Goal: Navigation & Orientation: Find specific page/section

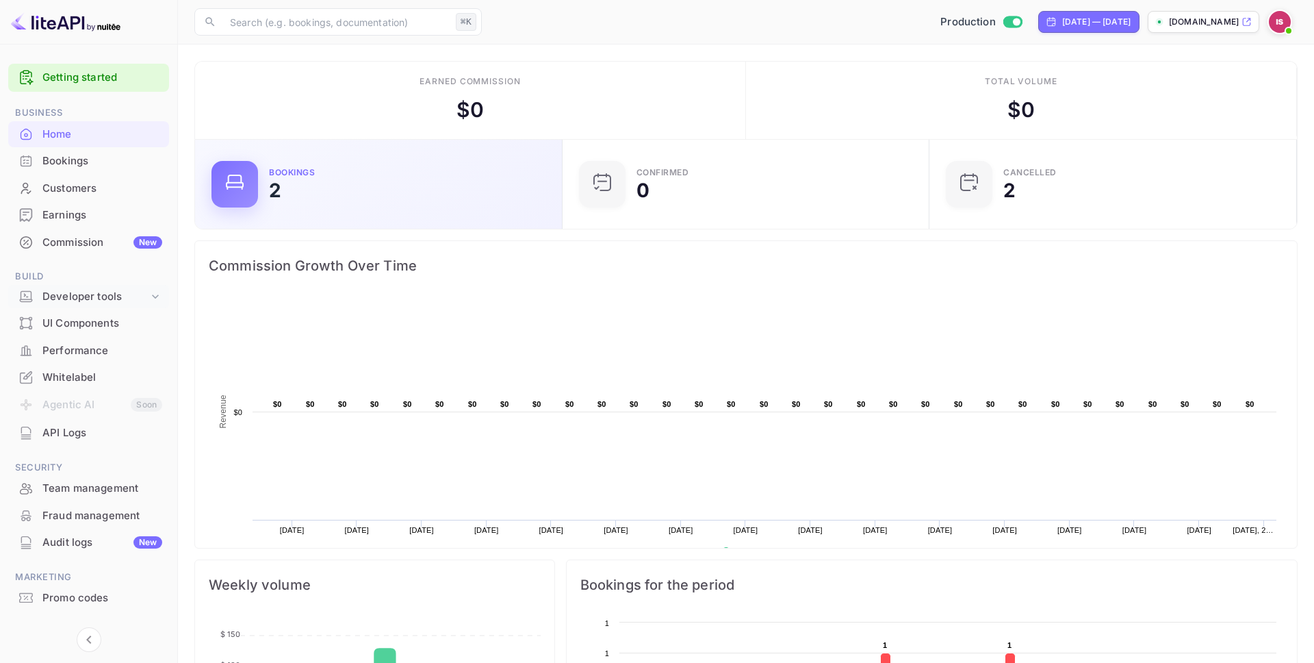
scroll to position [222, 359]
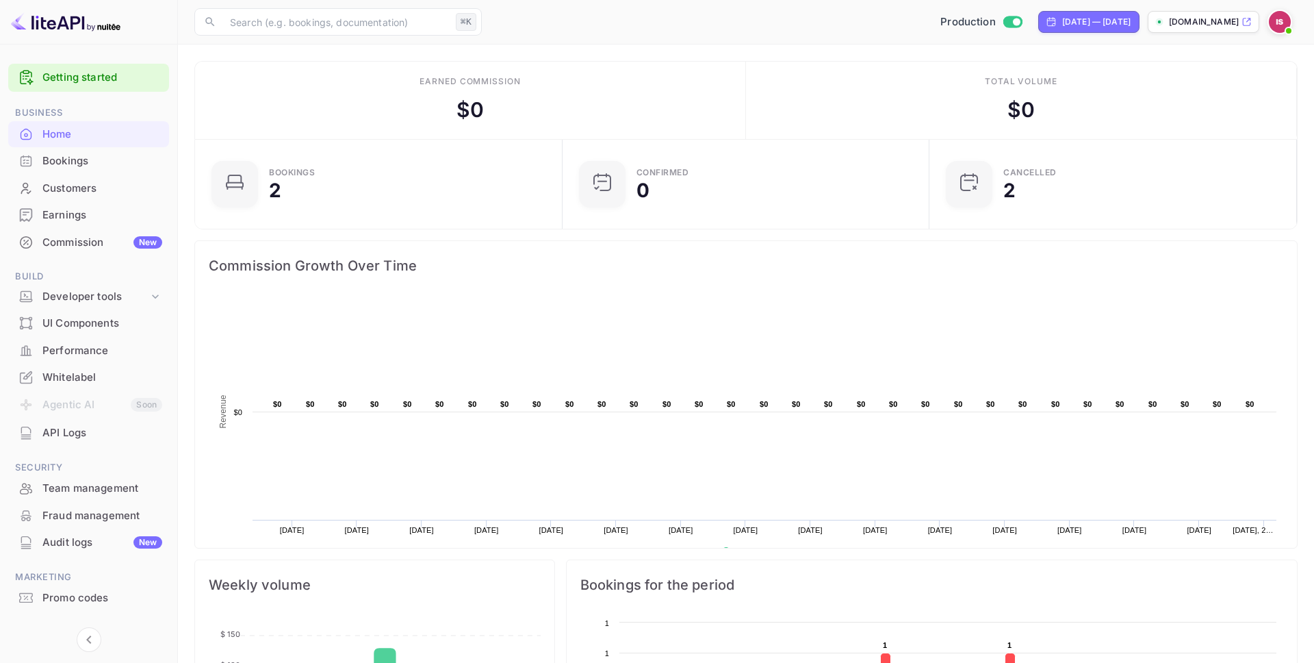
click at [40, 440] on div "API Logs" at bounding box center [88, 433] width 161 height 27
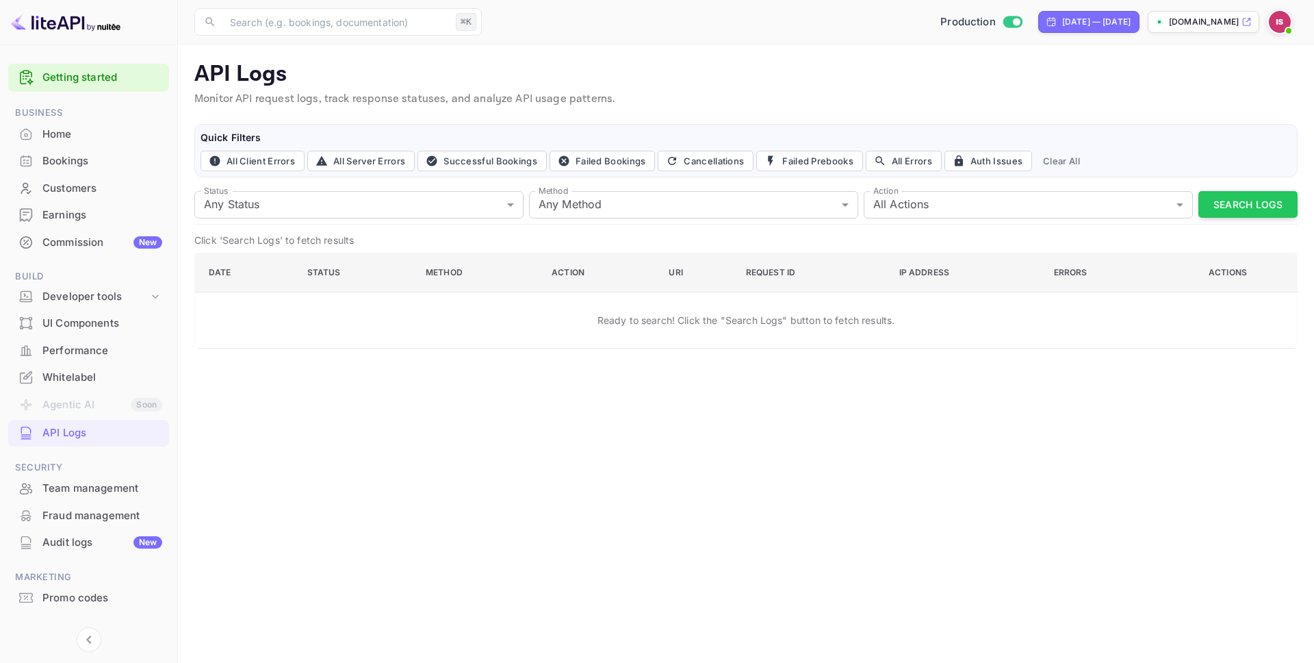
click at [100, 328] on div "UI Components" at bounding box center [102, 324] width 120 height 16
click at [105, 305] on div "Developer tools" at bounding box center [88, 297] width 161 height 24
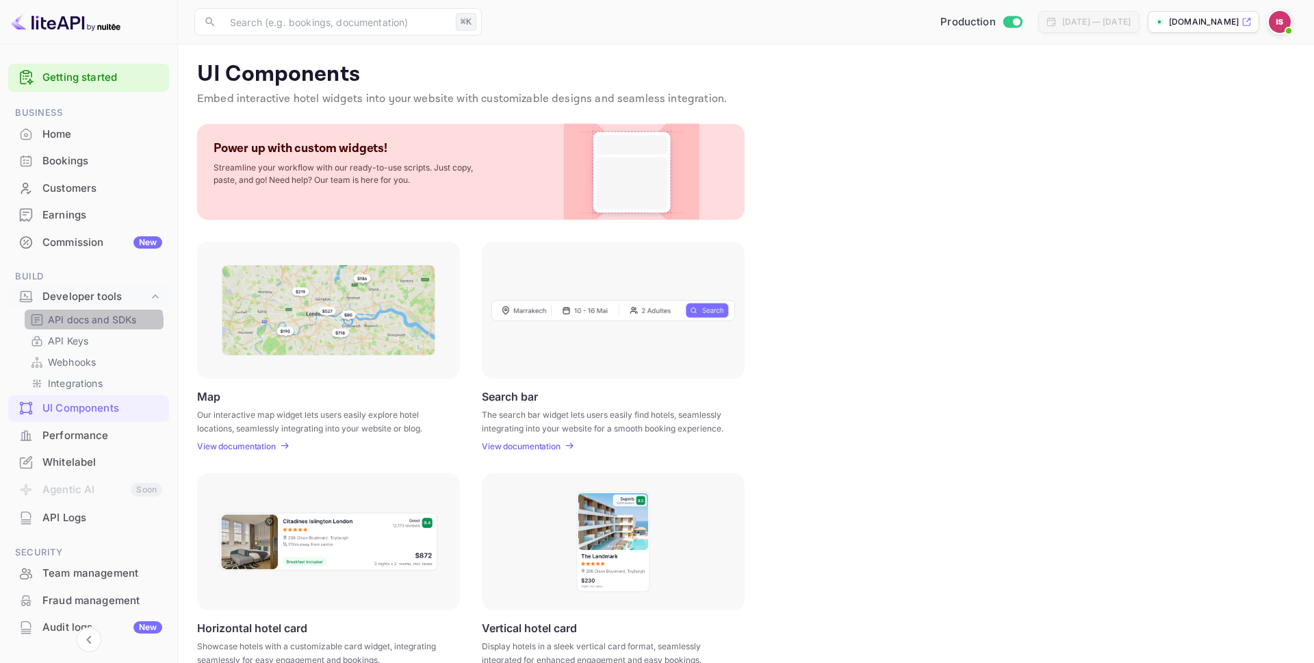
click at [86, 329] on div "API docs and SDKs" at bounding box center [94, 319] width 139 height 20
click at [81, 346] on p "API Keys" at bounding box center [68, 340] width 40 height 14
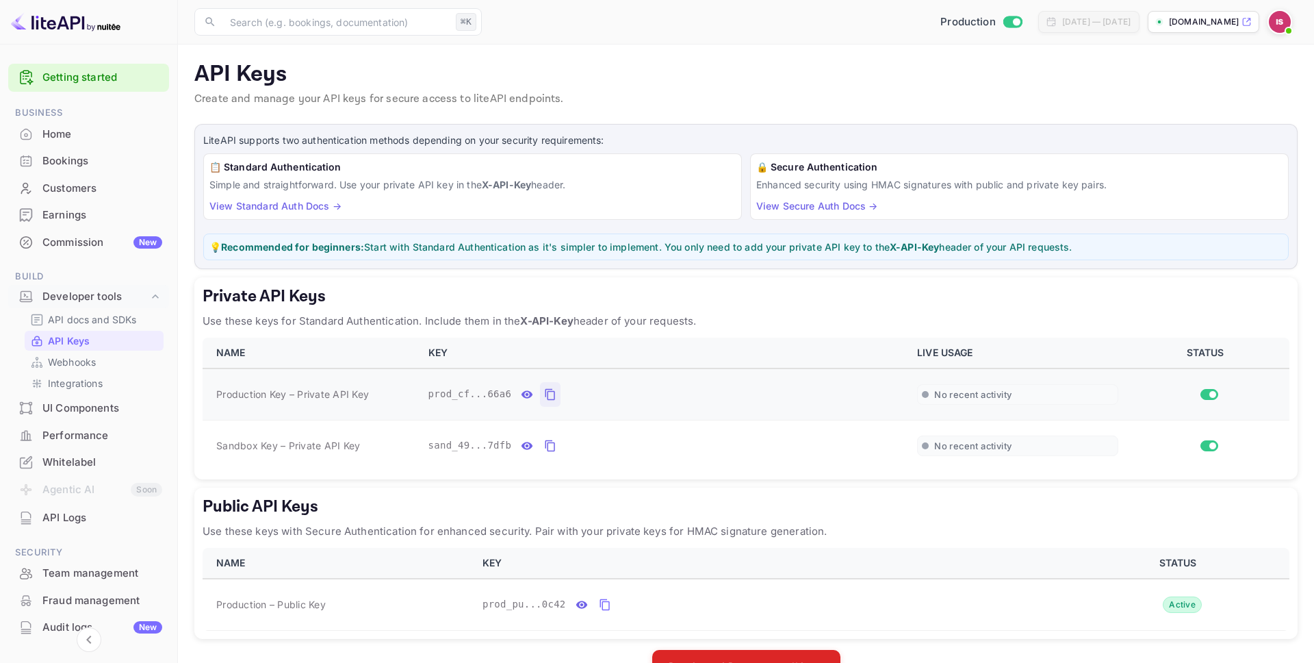
click at [557, 401] on button "private api keys table" at bounding box center [550, 394] width 21 height 25
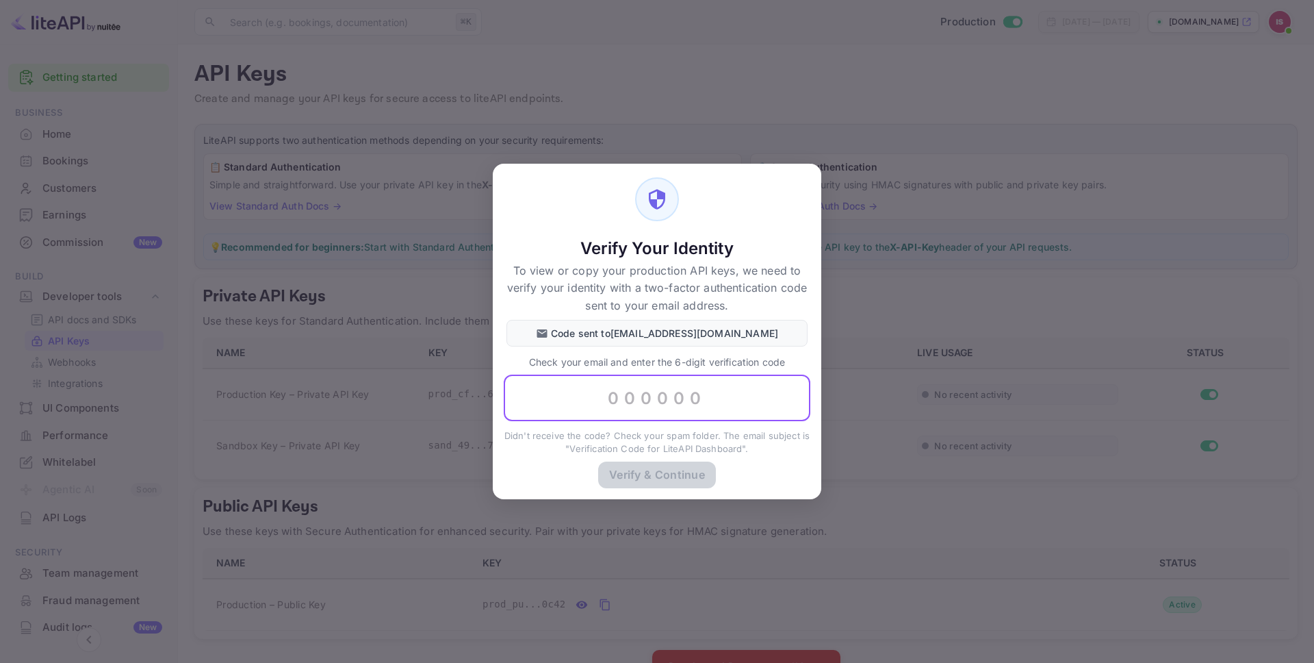
click at [659, 411] on input "text" at bounding box center [657, 397] width 307 height 47
paste input "755039"
type input "755039"
click at [643, 483] on button "Verify & Continue" at bounding box center [657, 474] width 118 height 27
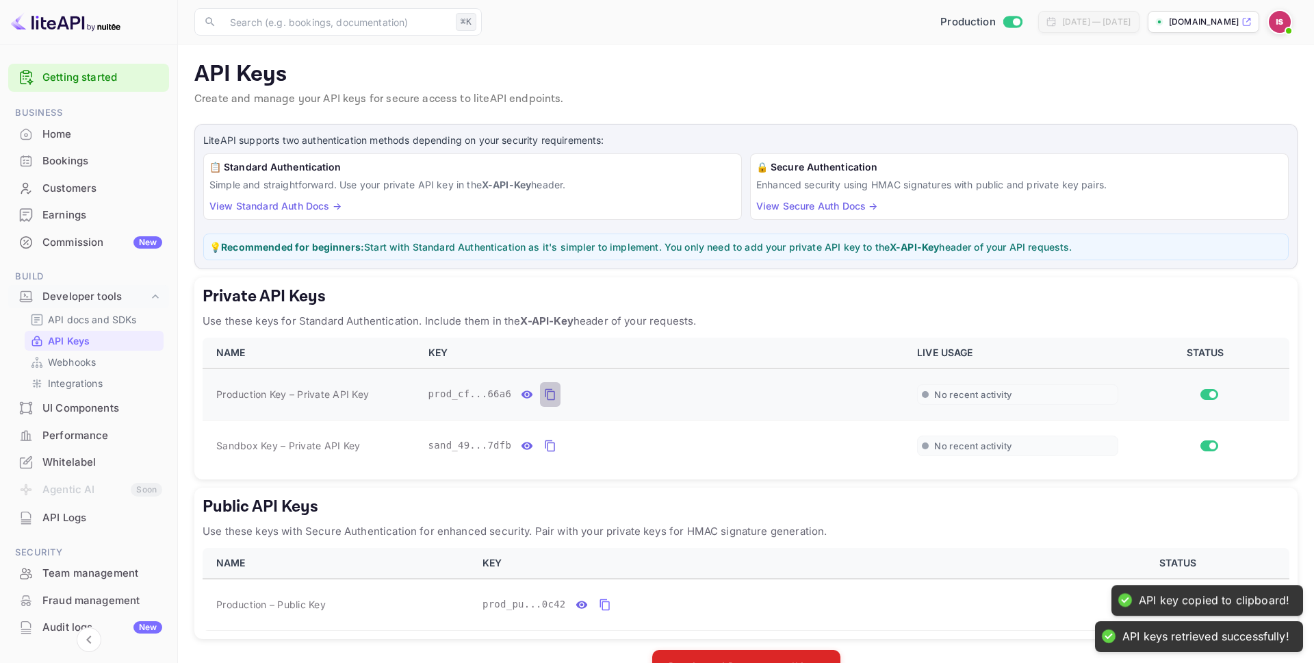
click at [550, 397] on icon "private api keys table" at bounding box center [550, 394] width 12 height 16
click at [88, 377] on p "Integrations" at bounding box center [75, 383] width 55 height 14
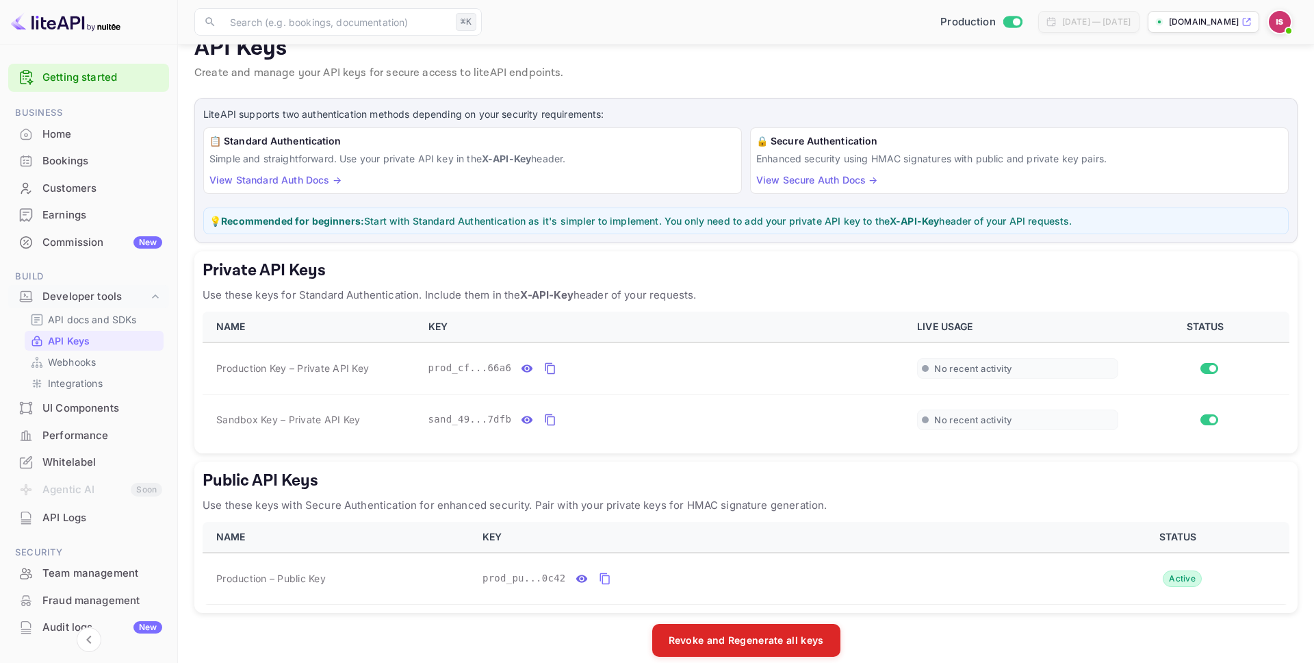
scroll to position [42, 0]
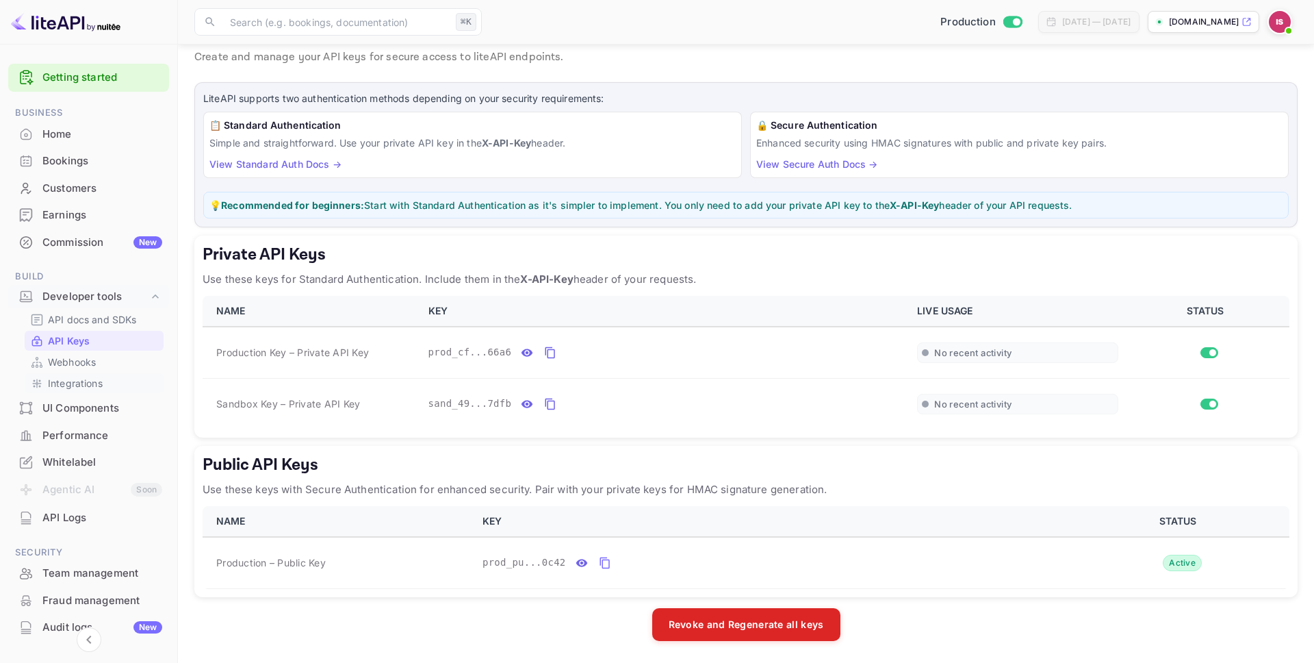
click at [126, 381] on link "Integrations" at bounding box center [94, 383] width 128 height 14
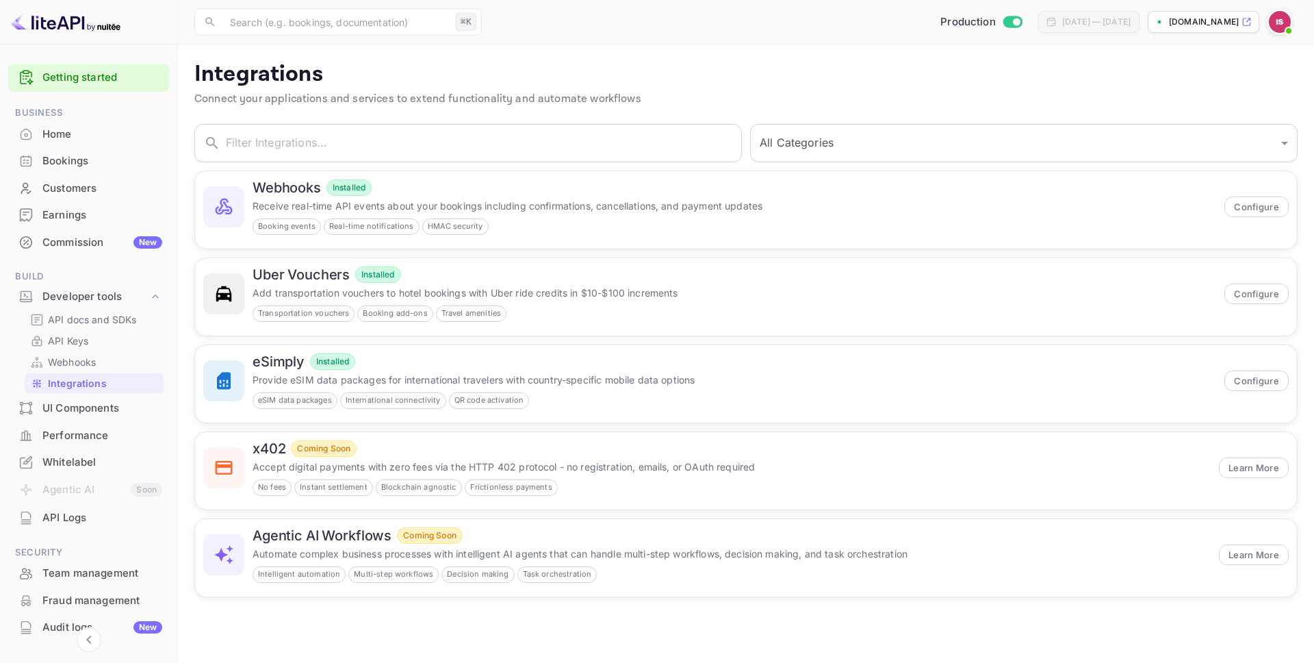
click at [90, 250] on div "Commission New" at bounding box center [88, 242] width 161 height 27
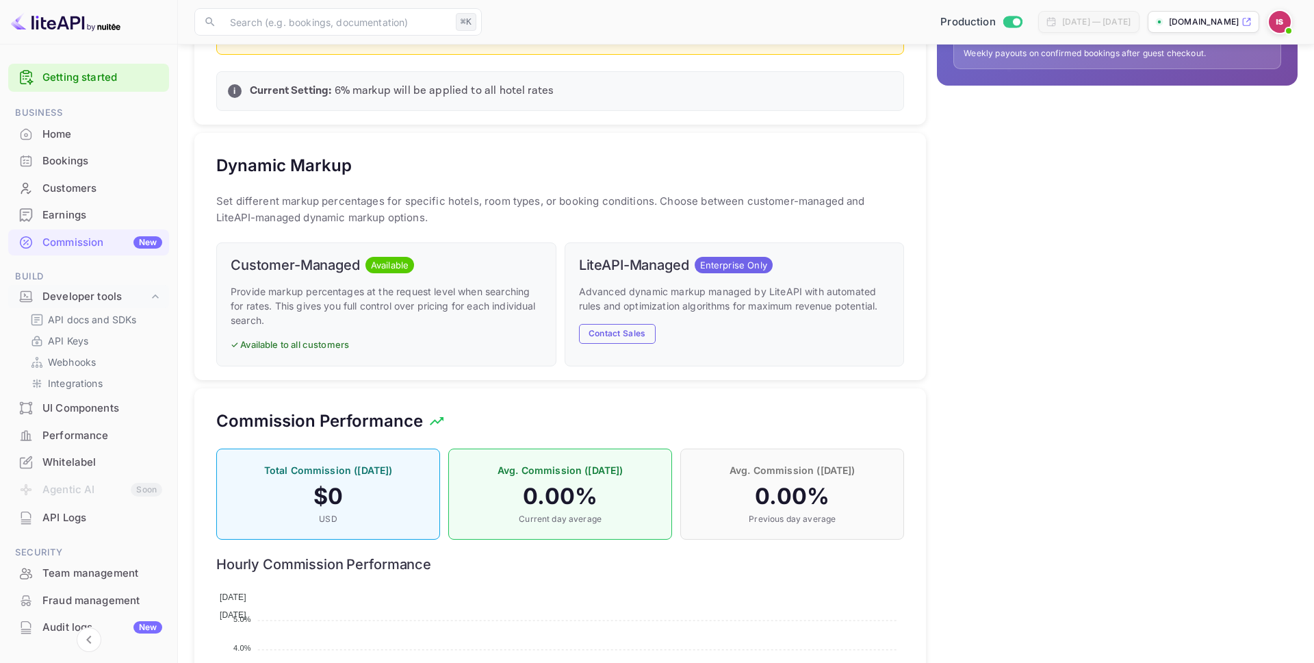
scroll to position [542, 0]
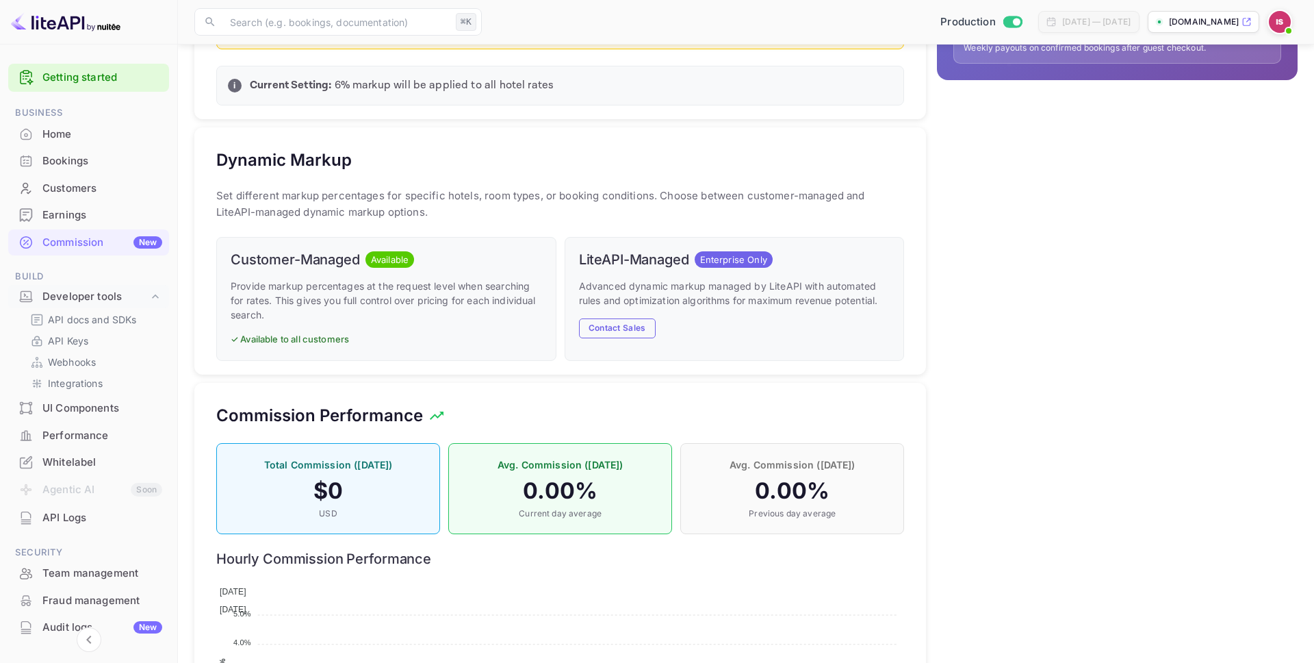
click at [320, 253] on h6 "Customer-Managed" at bounding box center [295, 259] width 129 height 16
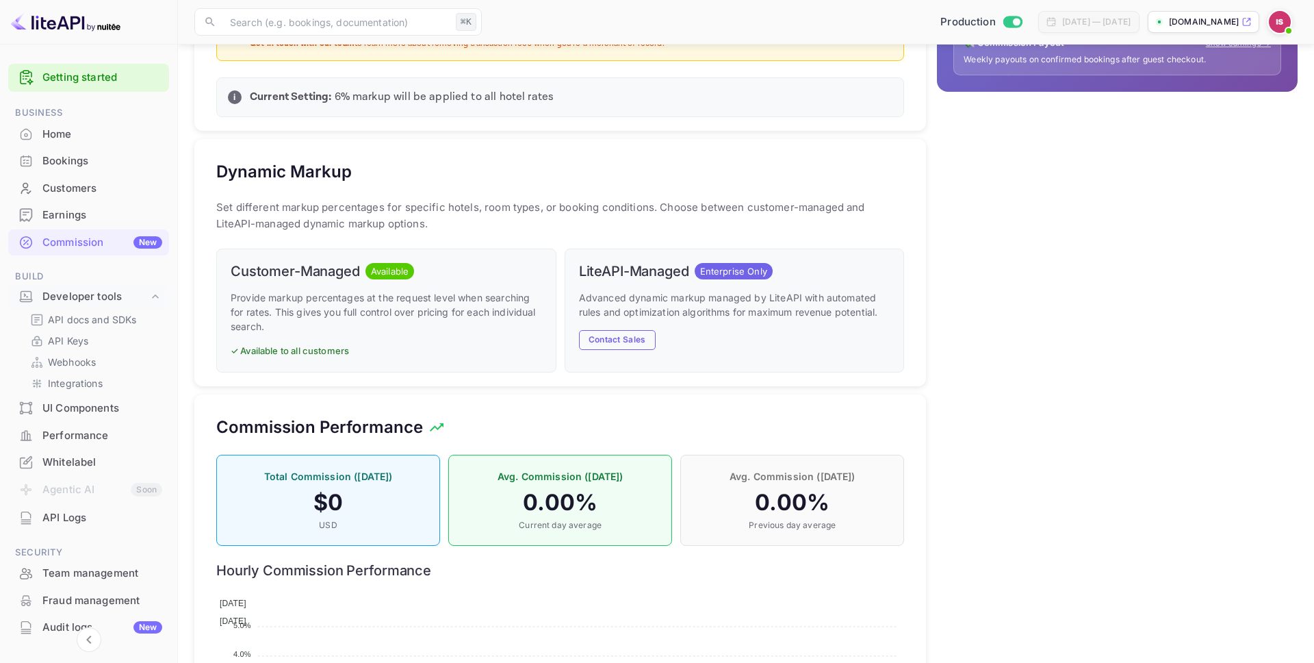
scroll to position [530, 0]
click at [123, 322] on p "API docs and SDKs" at bounding box center [92, 319] width 89 height 14
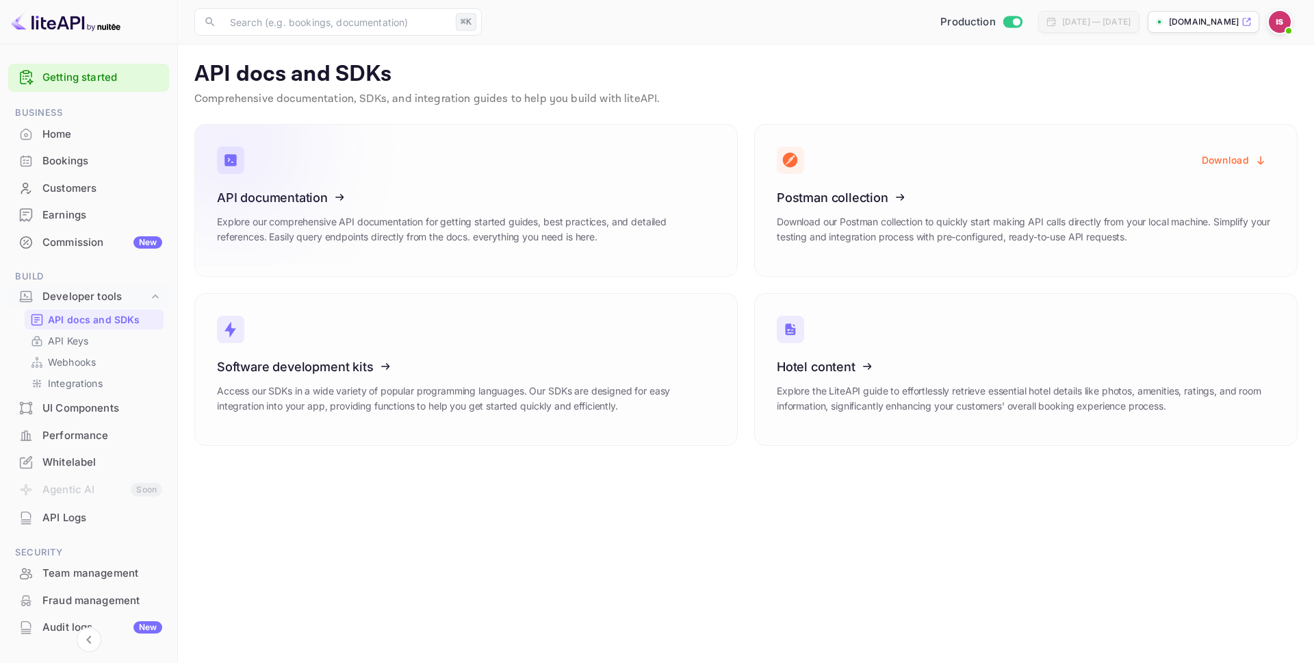
click at [333, 193] on icon at bounding box center [301, 195] width 213 height 141
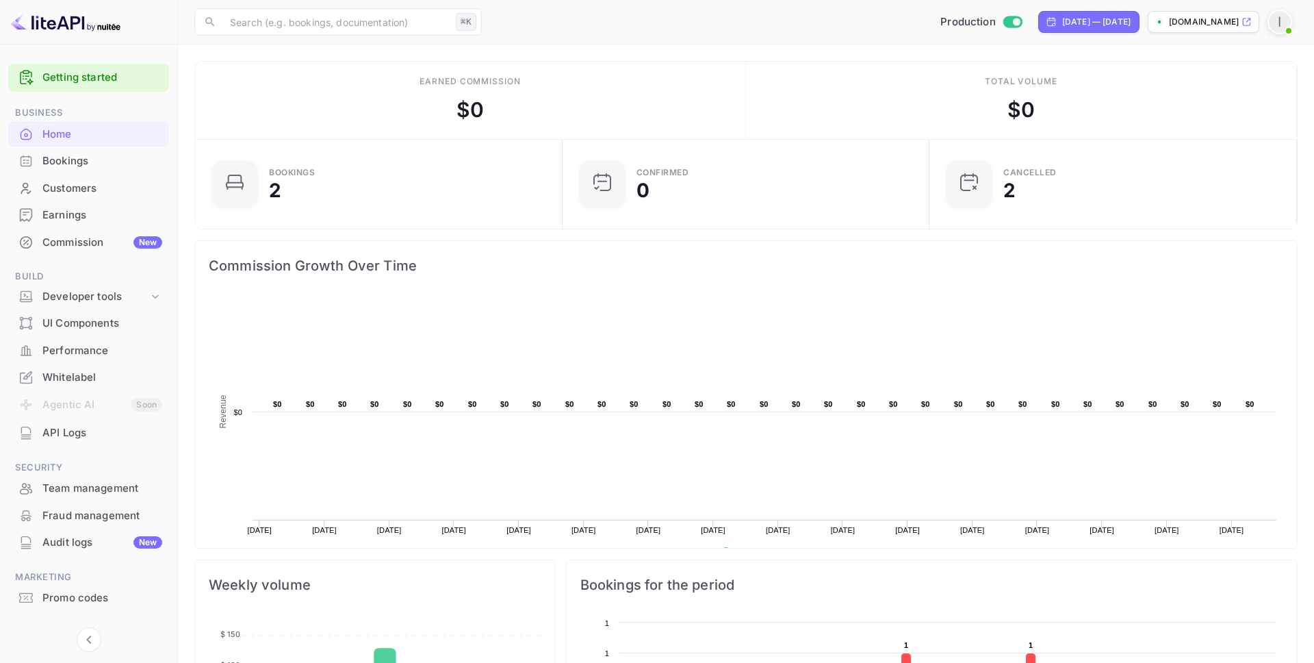
scroll to position [222, 359]
